Goal: Go to known website: Go to known website

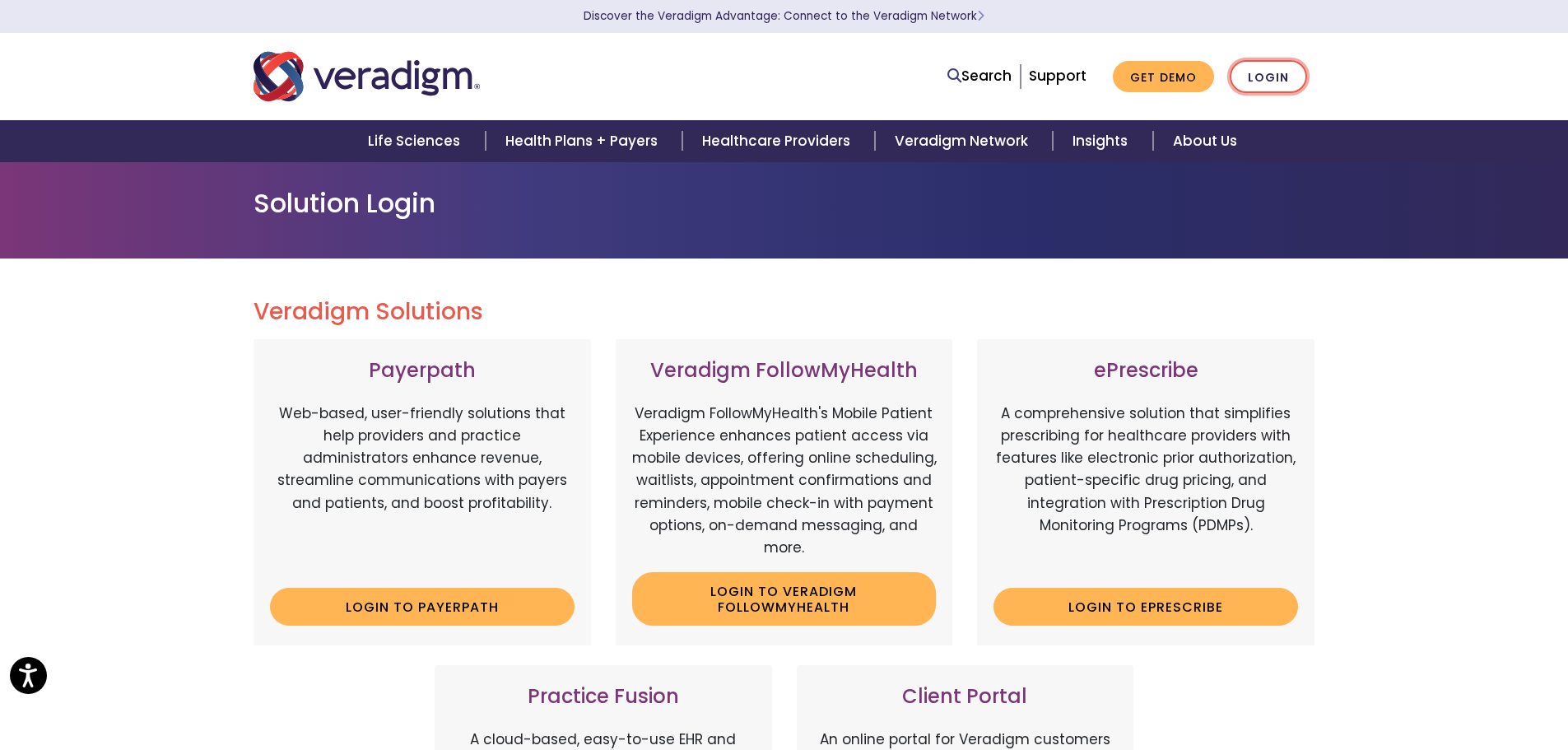
click at [1230, 72] on link "Login" at bounding box center [1268, 77] width 77 height 33
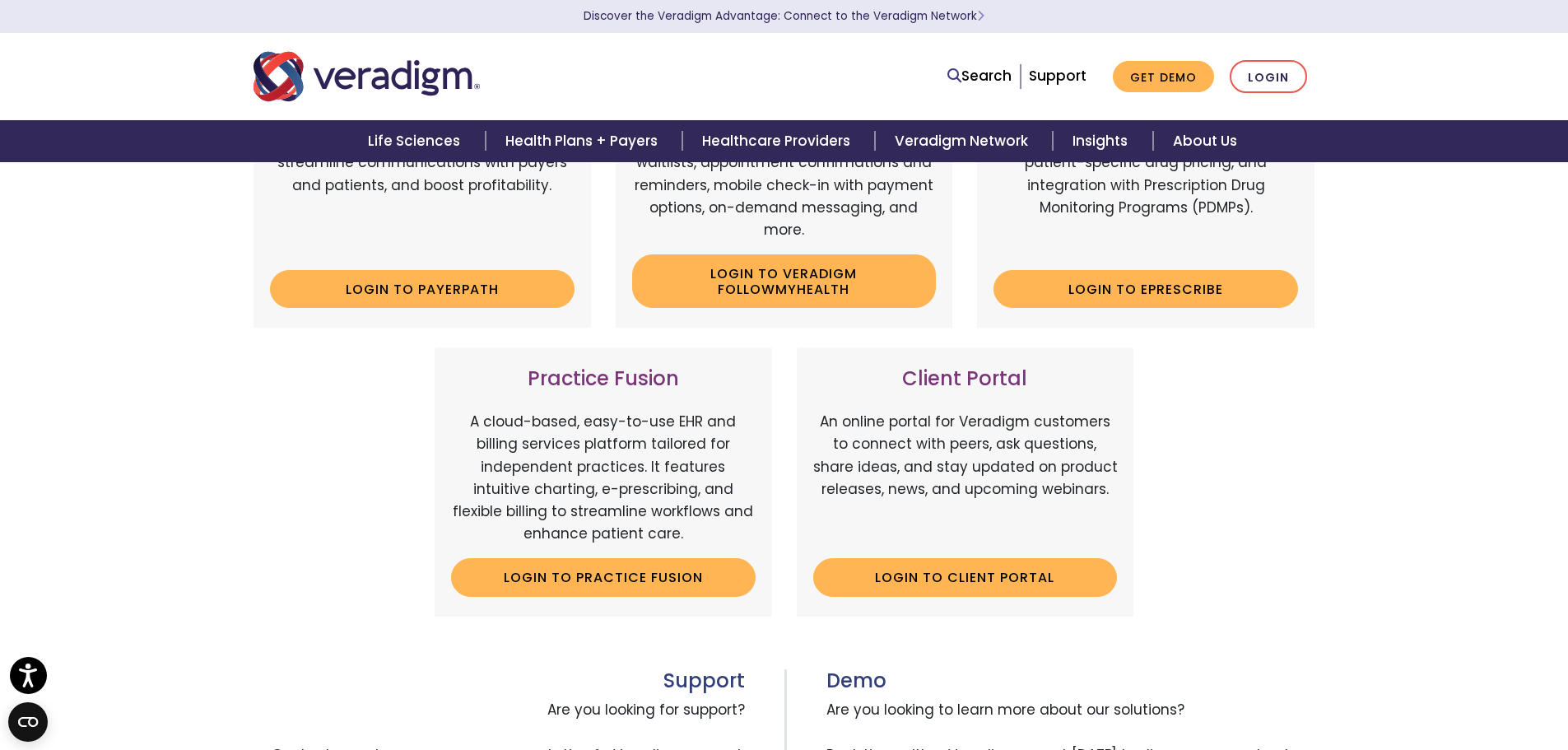
scroll to position [494, 0]
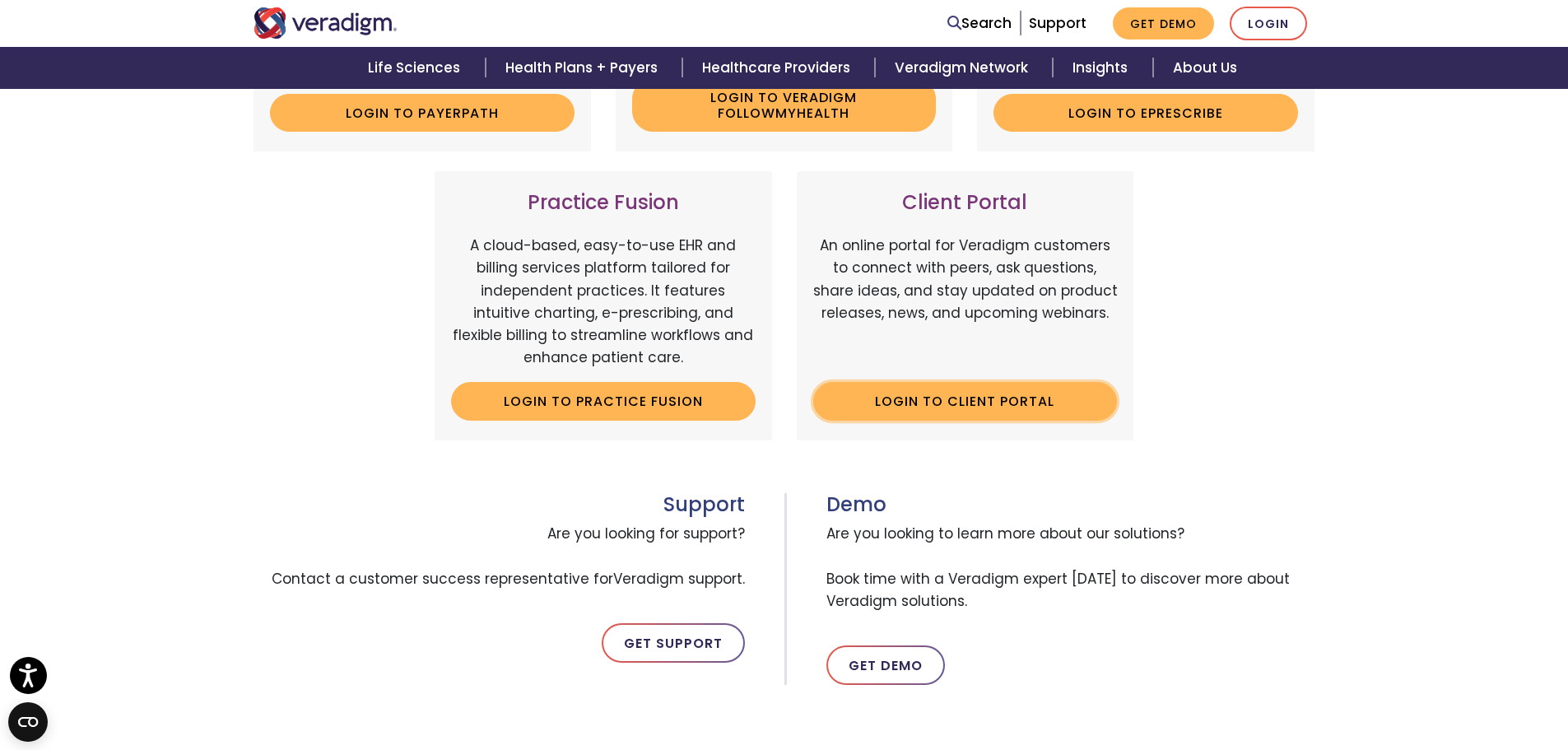
click at [960, 420] on link "Login to Client Portal" at bounding box center [966, 401] width 304 height 38
click at [1230, 33] on link "Login" at bounding box center [1268, 23] width 77 height 33
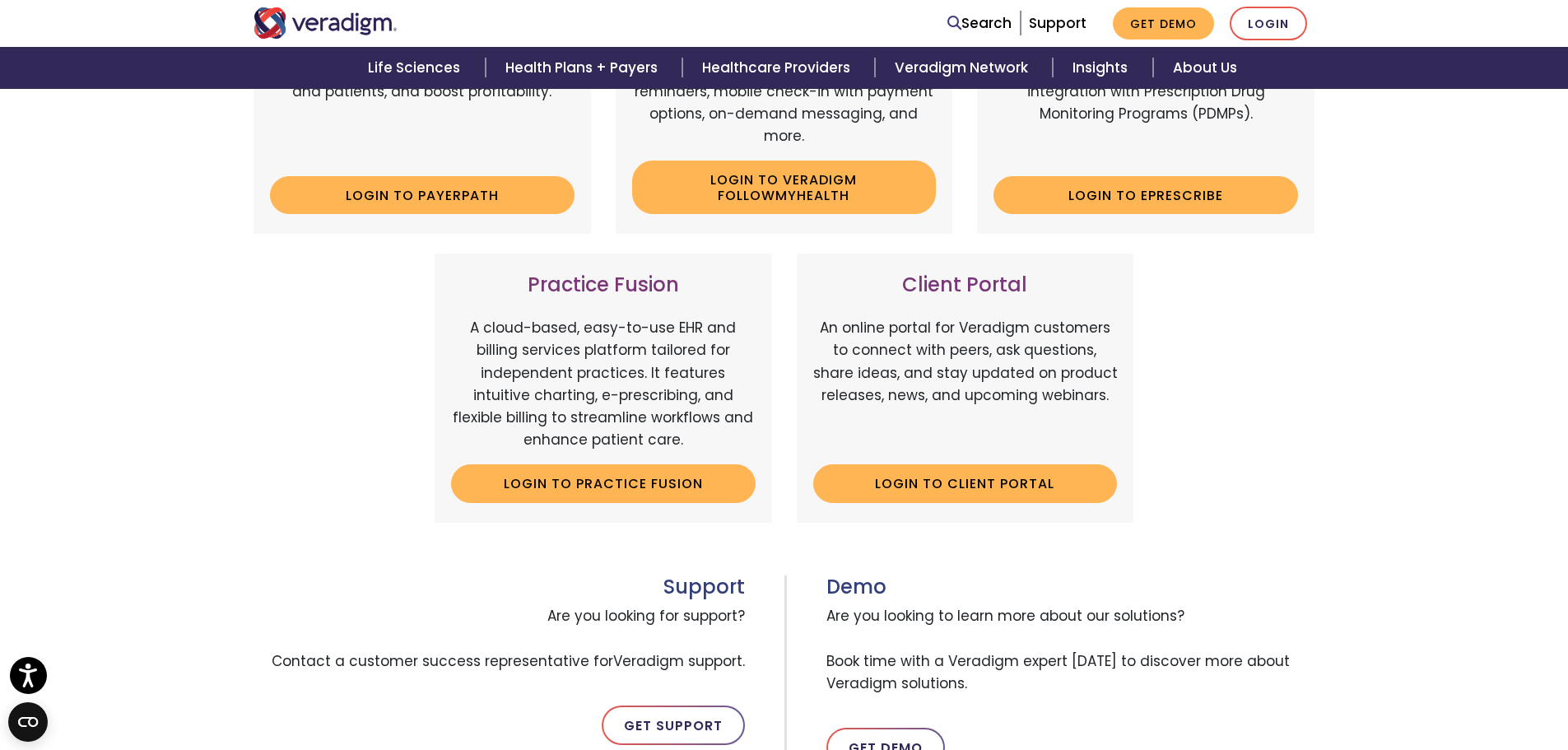
scroll to position [494, 0]
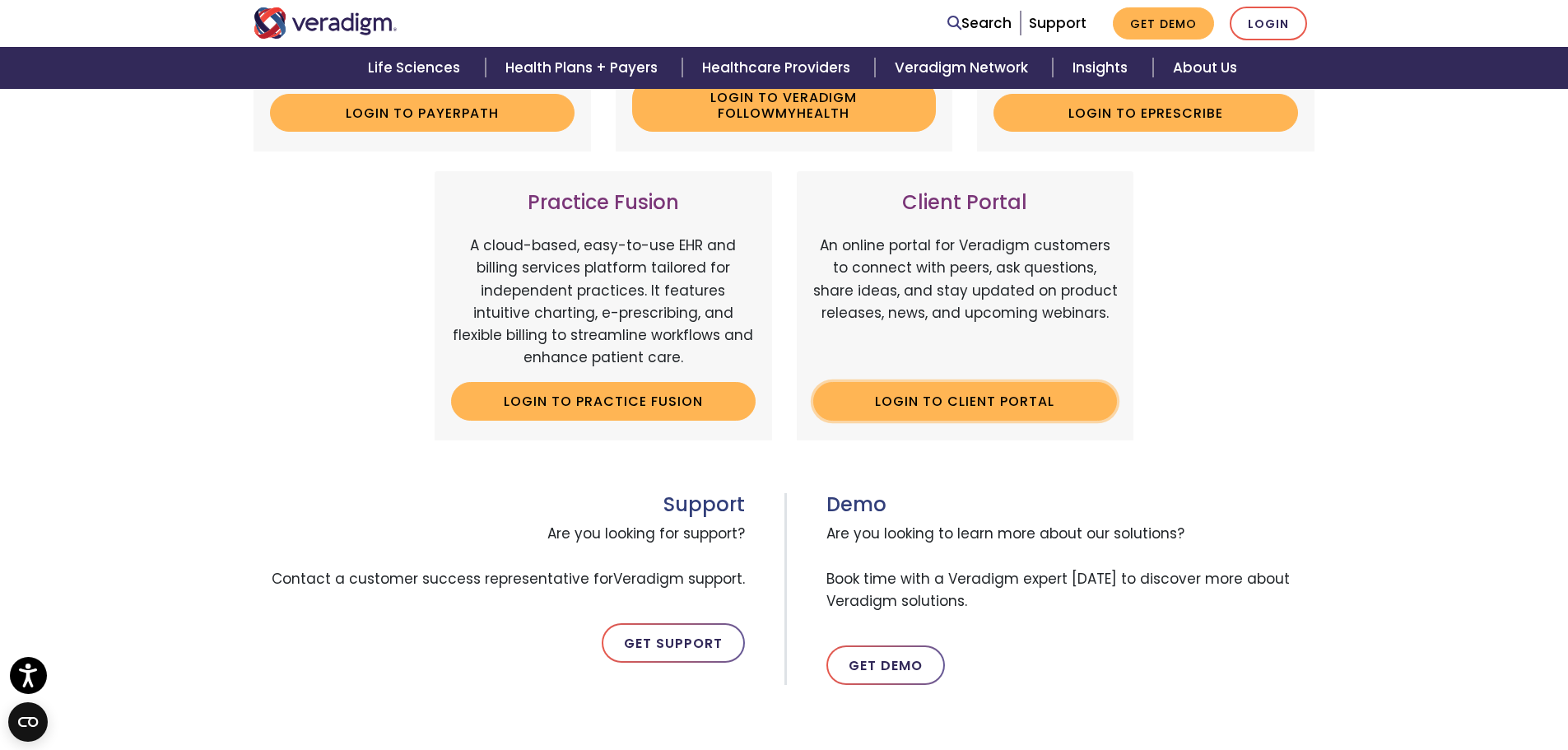
click at [1016, 420] on link "Login to Client Portal" at bounding box center [966, 401] width 304 height 38
